Goal: Transaction & Acquisition: Purchase product/service

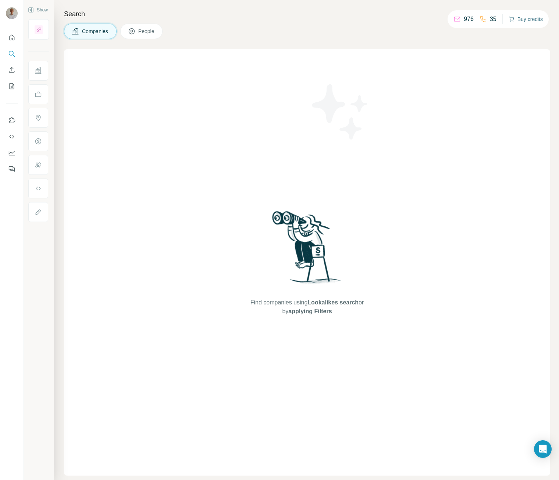
click at [535, 23] on button "Buy credits" at bounding box center [526, 19] width 34 height 10
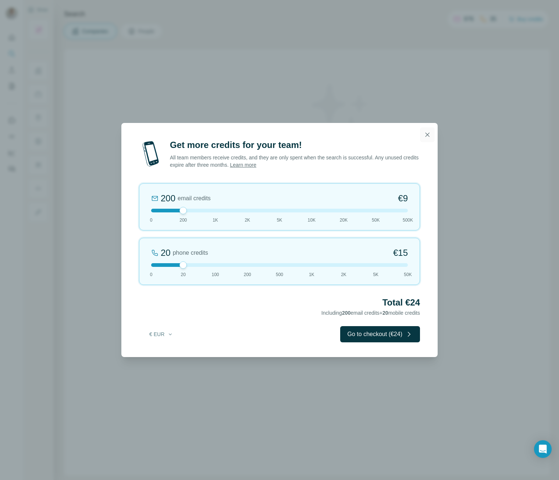
click at [430, 136] on icon "button" at bounding box center [427, 134] width 7 height 7
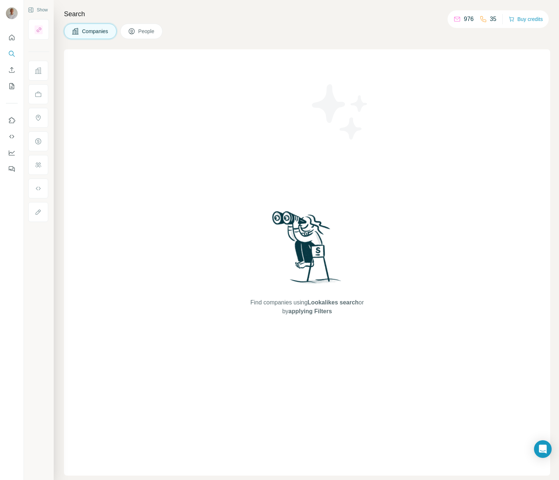
click at [491, 18] on p "35" at bounding box center [493, 19] width 7 height 9
click at [337, 88] on img at bounding box center [340, 112] width 66 height 66
